Goal: Browse casually

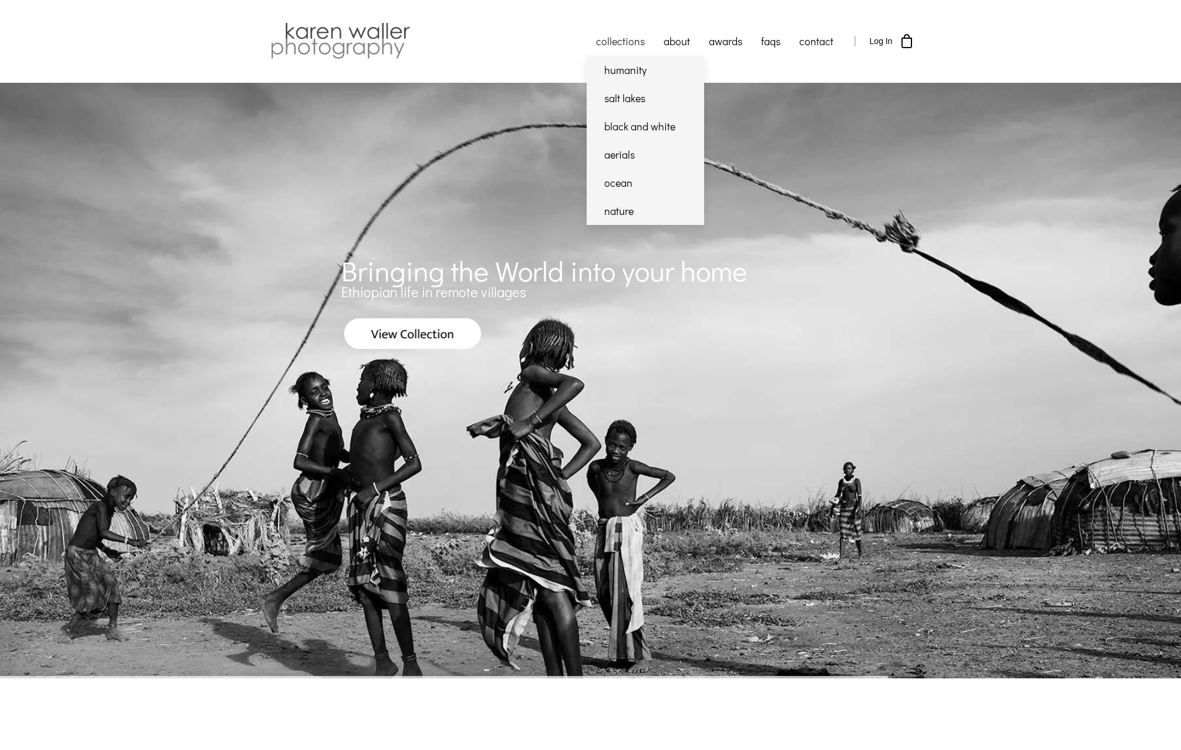
click at [633, 42] on link "collections" at bounding box center [621, 40] width 68 height 29
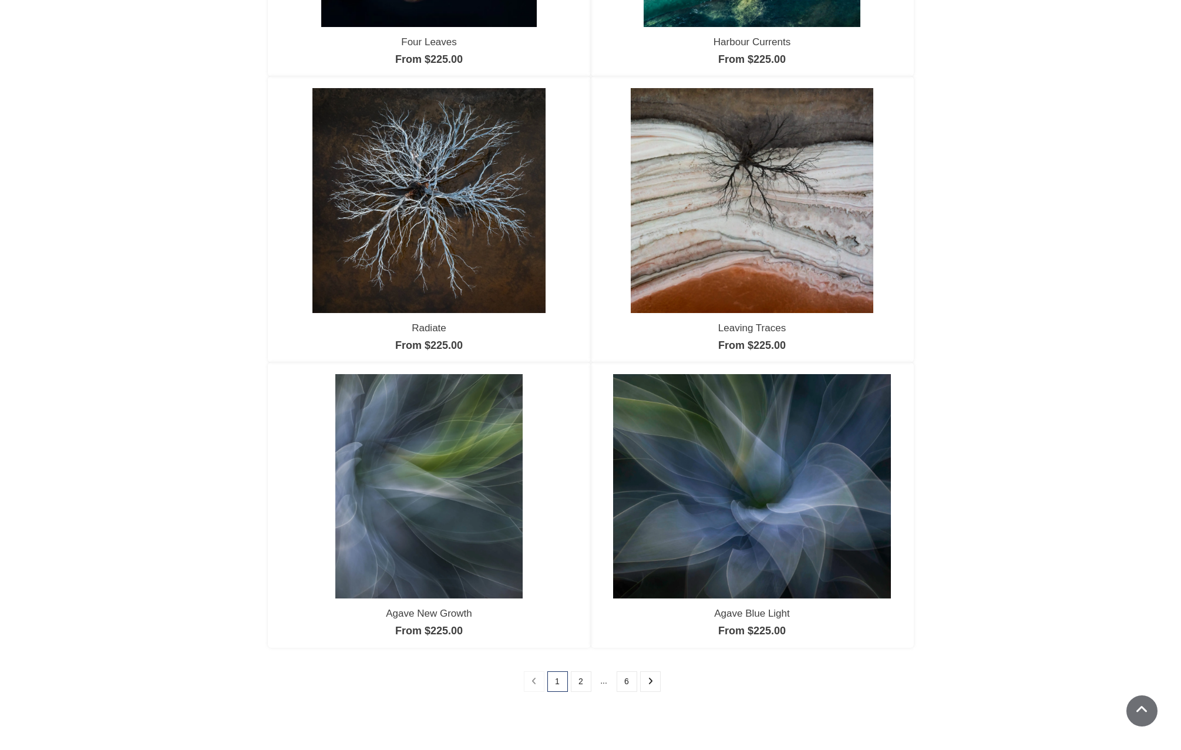
scroll to position [761, 0]
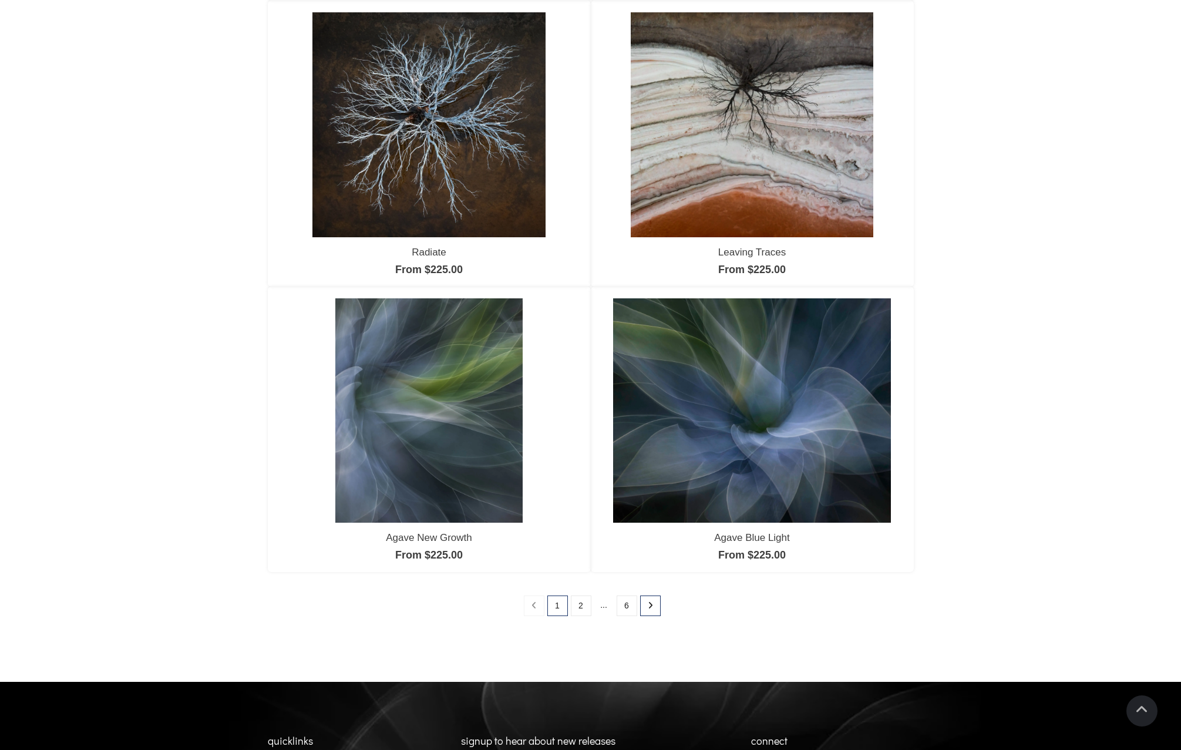
click at [653, 604] on icon at bounding box center [650, 605] width 5 height 8
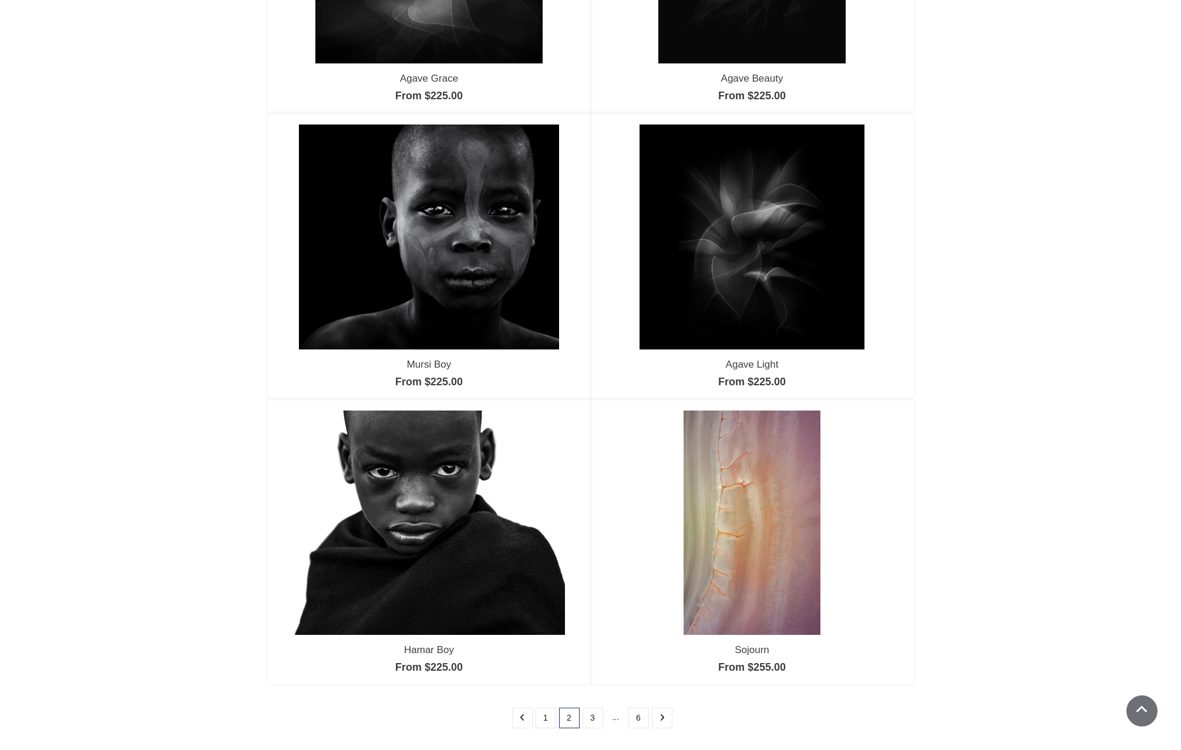
scroll to position [760, 0]
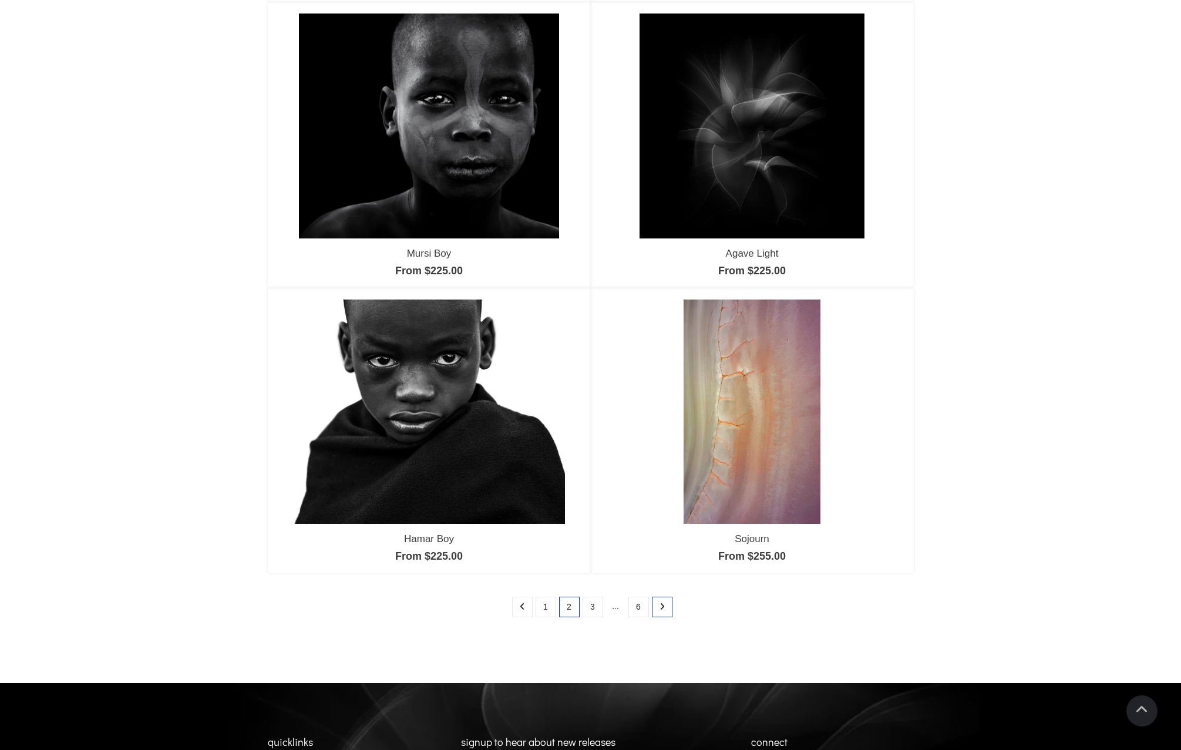
click at [667, 609] on link at bounding box center [662, 607] width 21 height 21
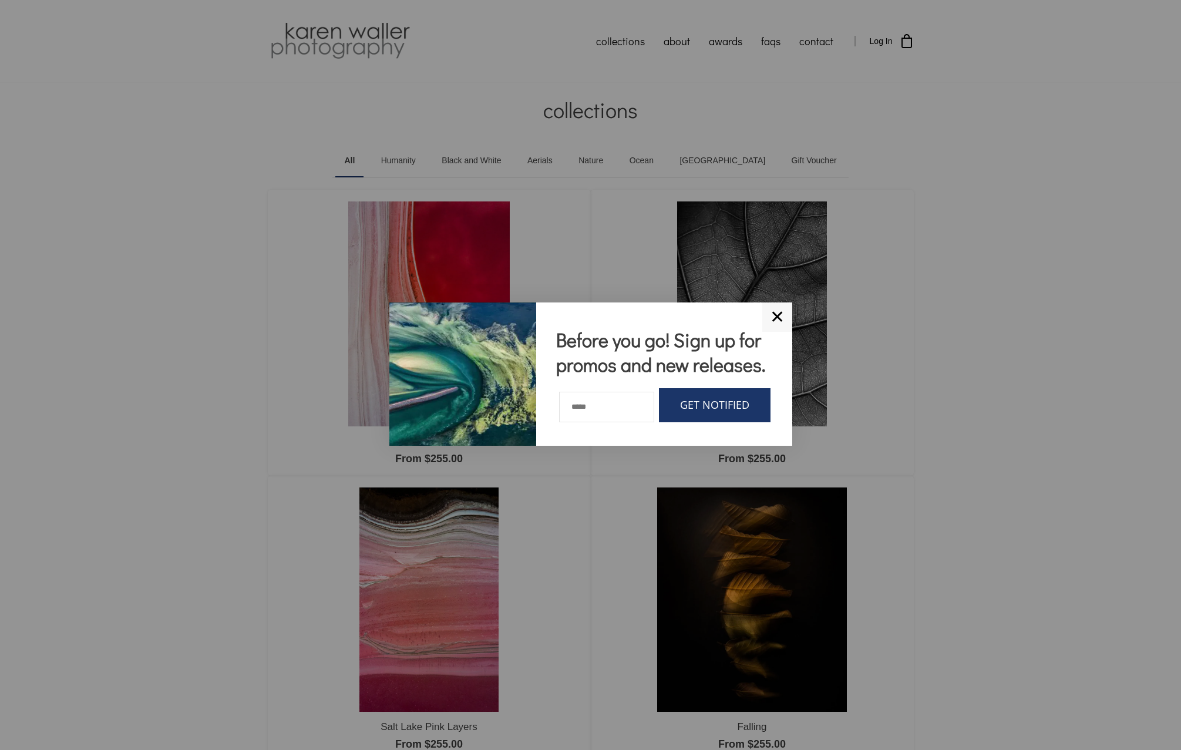
click at [780, 308] on link "✕" at bounding box center [777, 317] width 30 height 29
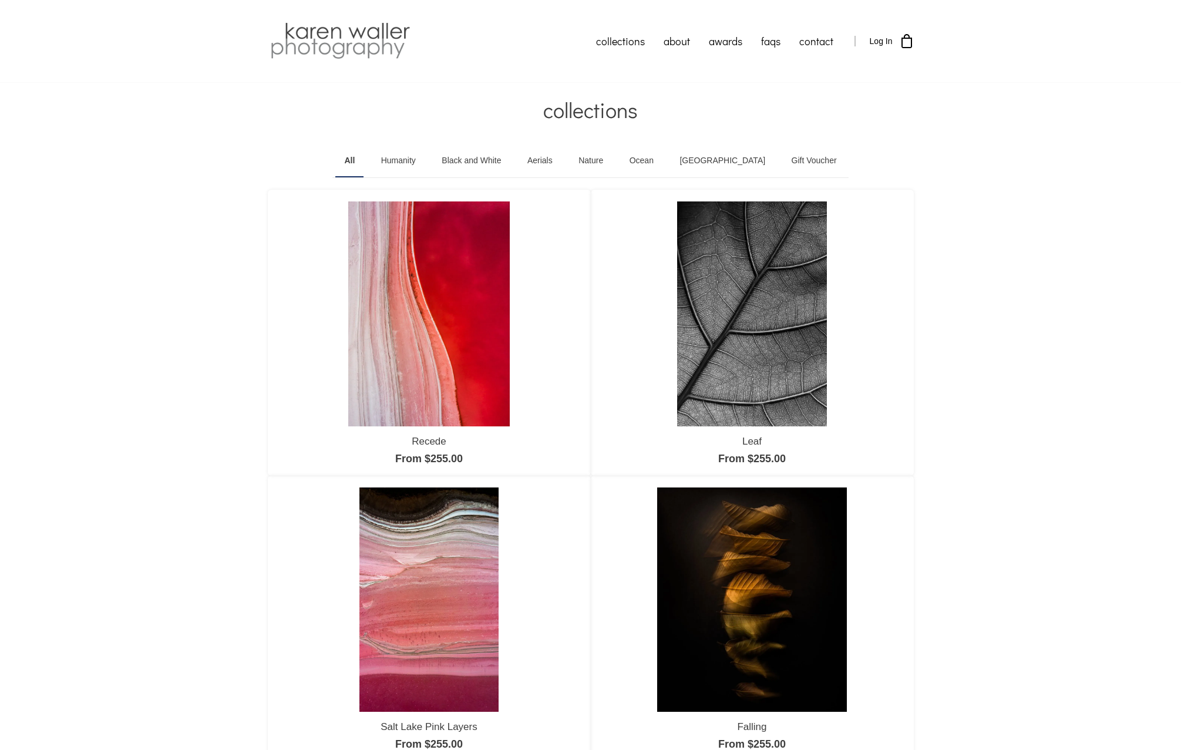
click at [416, 159] on link "Humanity" at bounding box center [398, 161] width 52 height 33
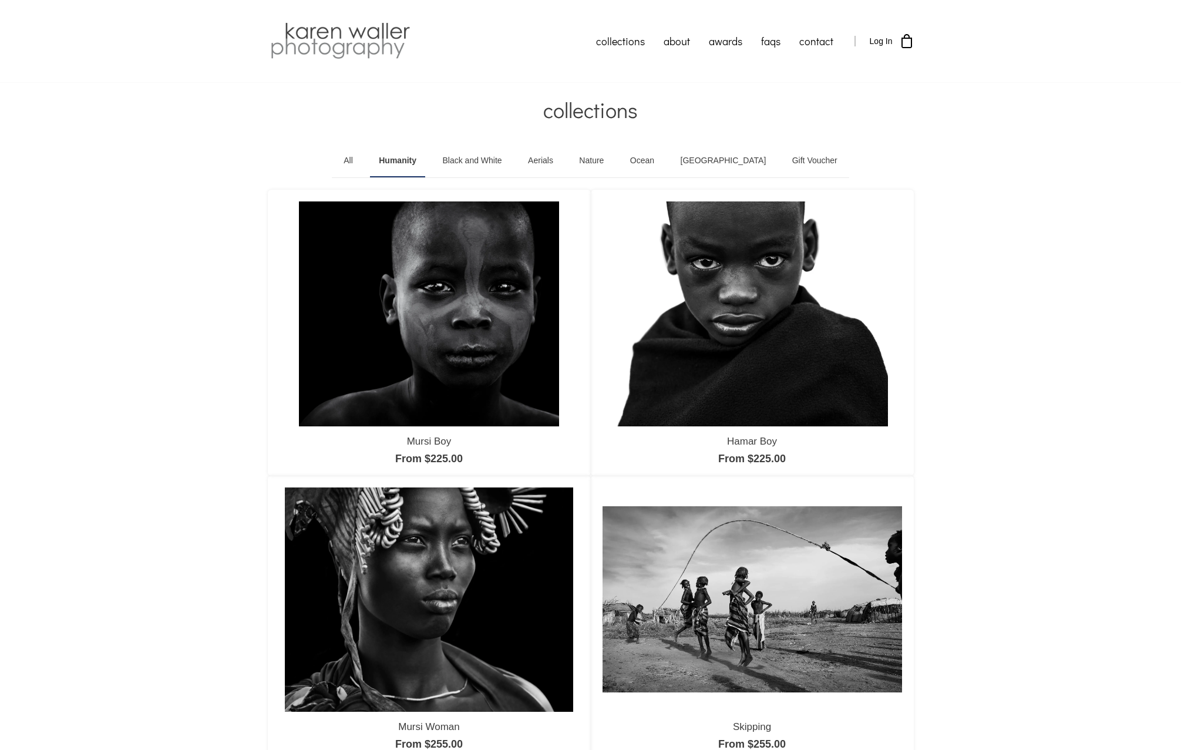
click at [494, 162] on link "Black and White" at bounding box center [472, 161] width 77 height 33
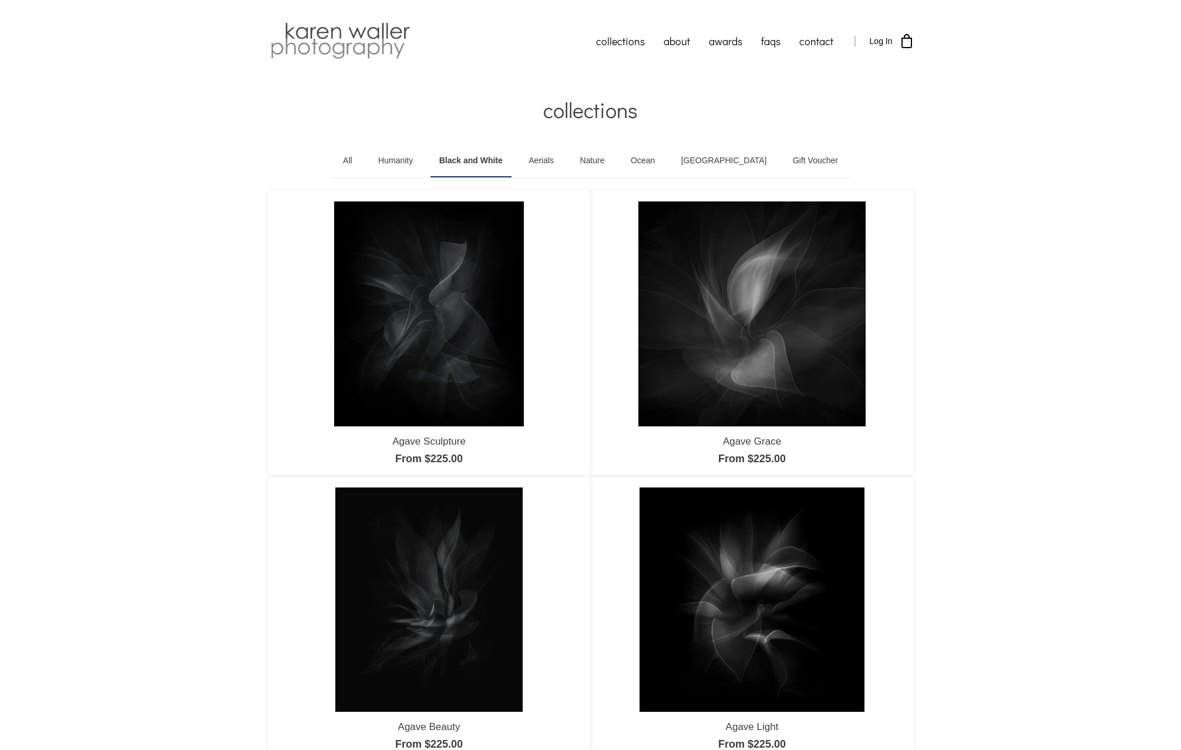
click at [614, 163] on link "Nature" at bounding box center [593, 161] width 42 height 33
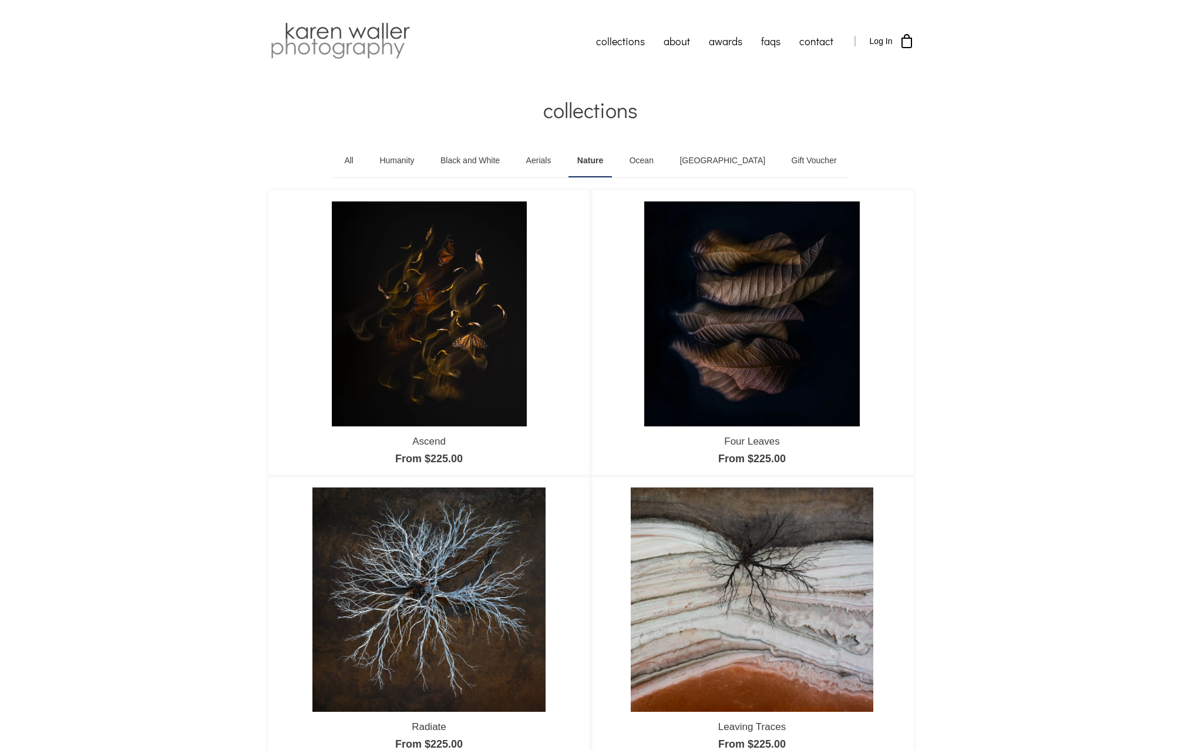
click at [560, 164] on link "Aerials" at bounding box center [538, 161] width 43 height 33
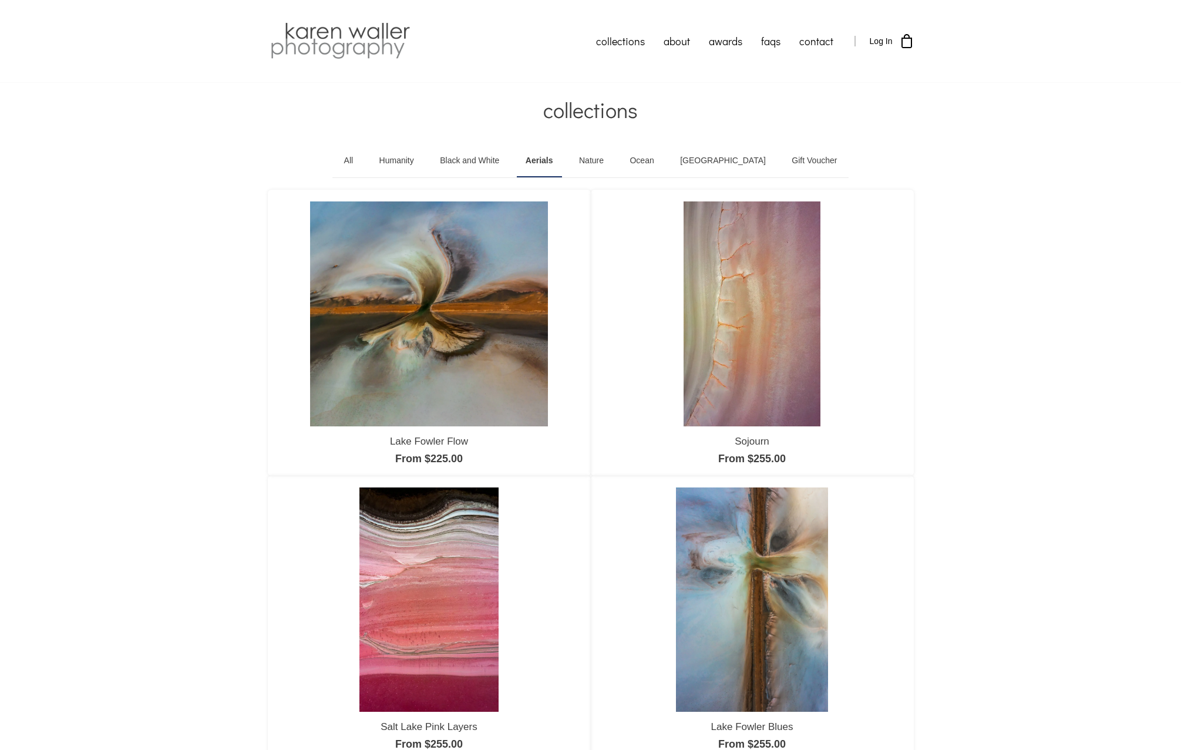
click at [663, 161] on link "Ocean" at bounding box center [642, 161] width 42 height 33
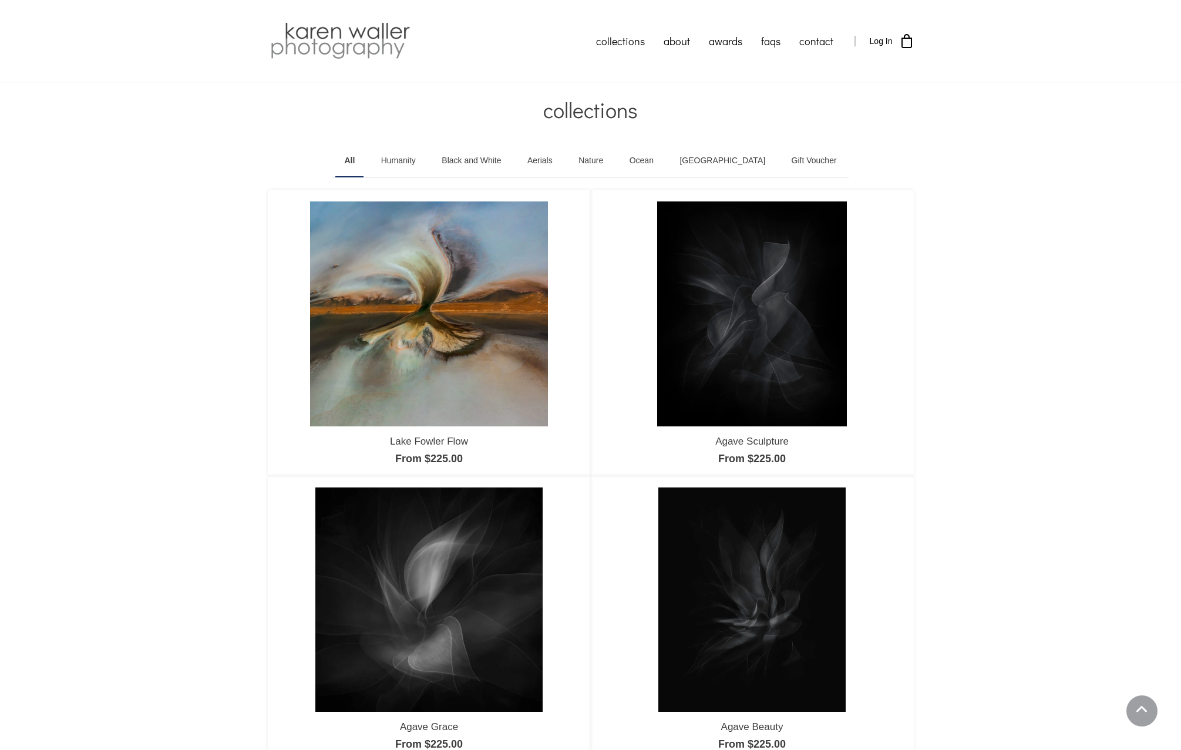
scroll to position [760, 0]
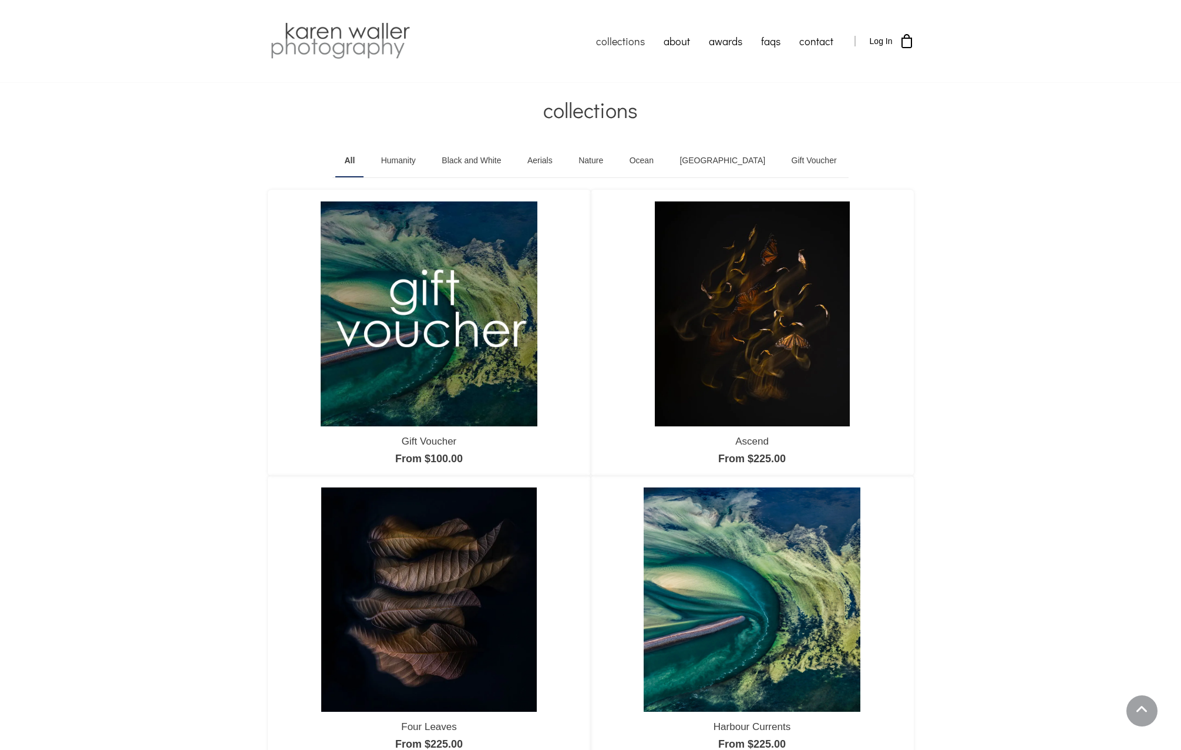
scroll to position [761, 0]
